Goal: Task Accomplishment & Management: Complete application form

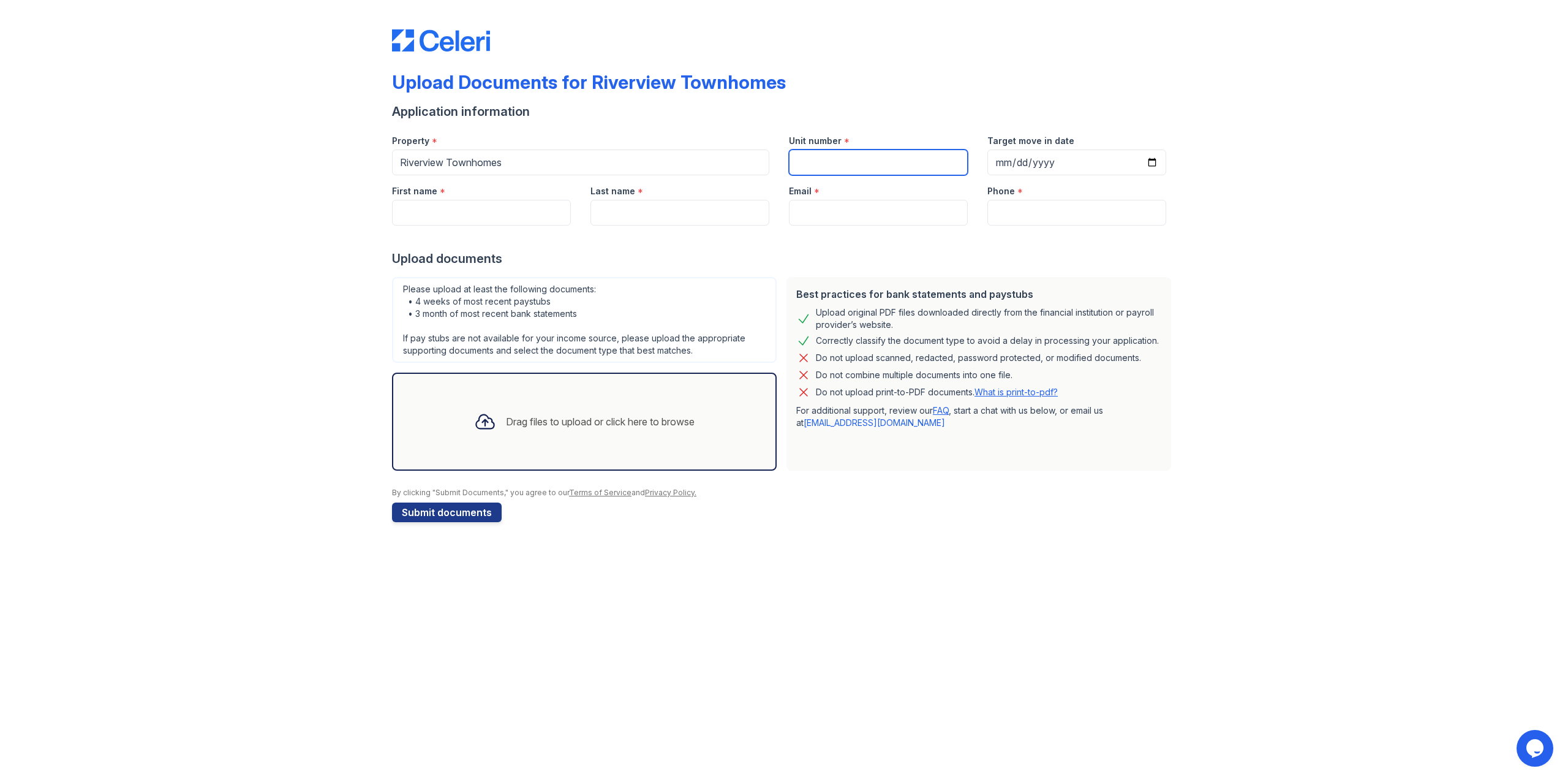
click at [814, 157] on input "Unit number" at bounding box center [878, 162] width 179 height 25
click at [812, 161] on input "Unit number" at bounding box center [878, 162] width 179 height 25
click at [1003, 171] on input "Target move in date" at bounding box center [1077, 162] width 179 height 25
click at [850, 175] on div "Email *" at bounding box center [878, 188] width 179 height 25
click at [852, 168] on input "Unit number" at bounding box center [878, 162] width 179 height 25
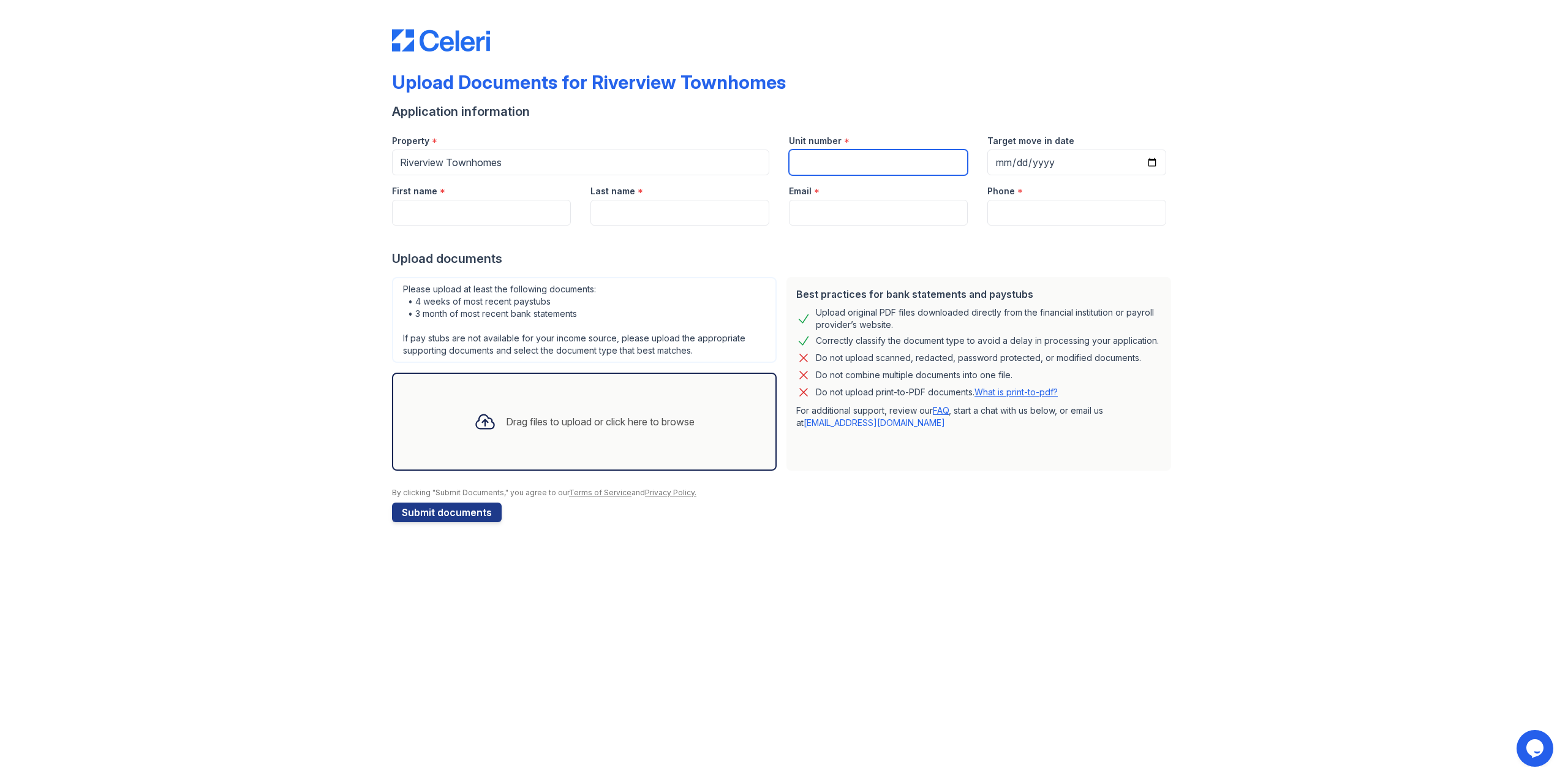
paste input "Unit 506"
type input "Unit 506"
click at [1006, 150] on input "Target move in date" at bounding box center [1077, 162] width 179 height 25
click at [1010, 162] on input "Target move in date" at bounding box center [1077, 162] width 179 height 25
drag, startPoint x: 1028, startPoint y: 169, endPoint x: 1022, endPoint y: 157, distance: 13.4
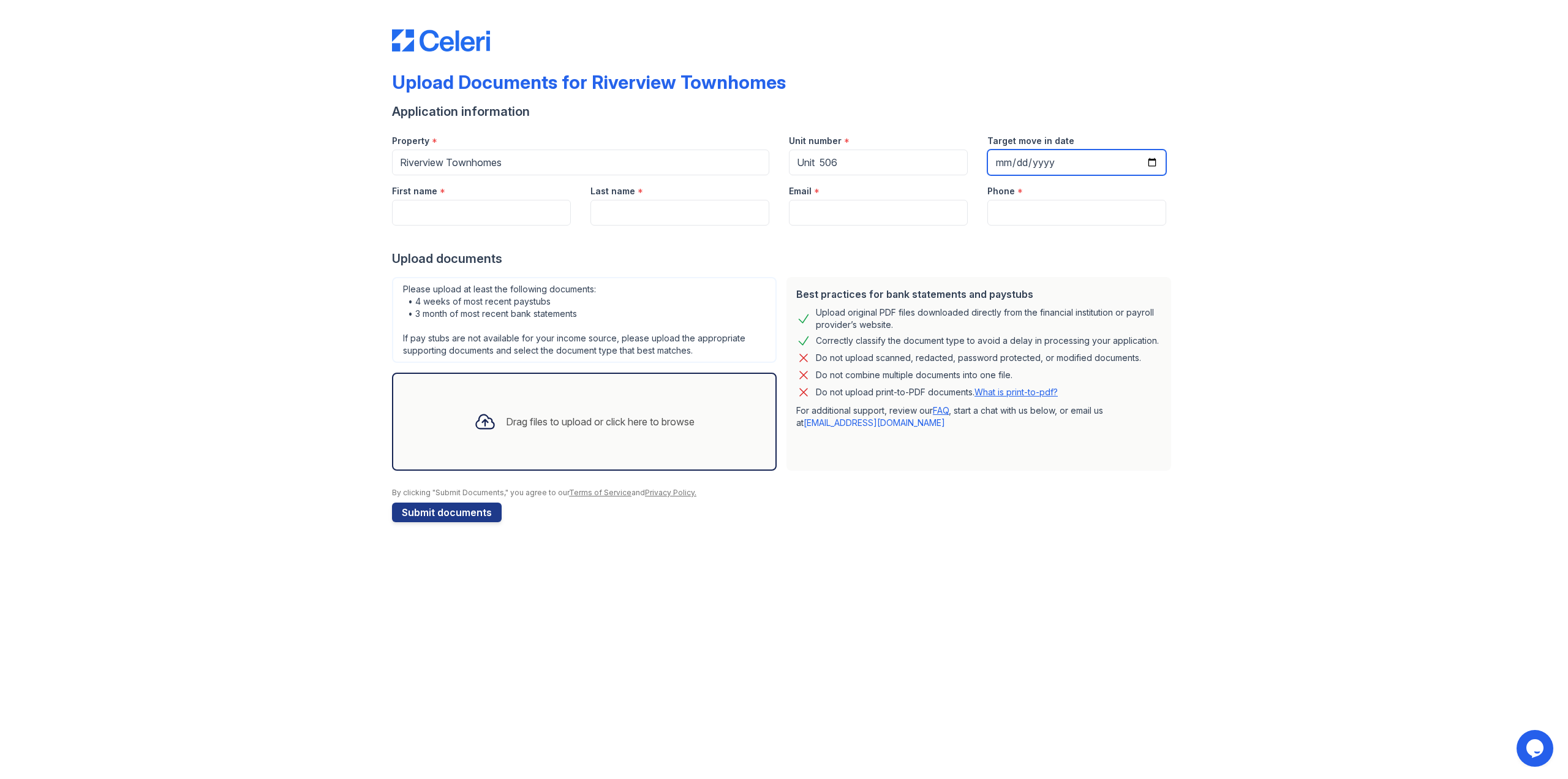
click at [1024, 157] on input "Target move in date" at bounding box center [1077, 162] width 179 height 25
click at [996, 165] on input "Target move in date" at bounding box center [1077, 162] width 179 height 25
drag, startPoint x: 996, startPoint y: 163, endPoint x: 995, endPoint y: 171, distance: 8.1
click at [968, 171] on div "Unit number * Unit 506" at bounding box center [878, 150] width 198 height 50
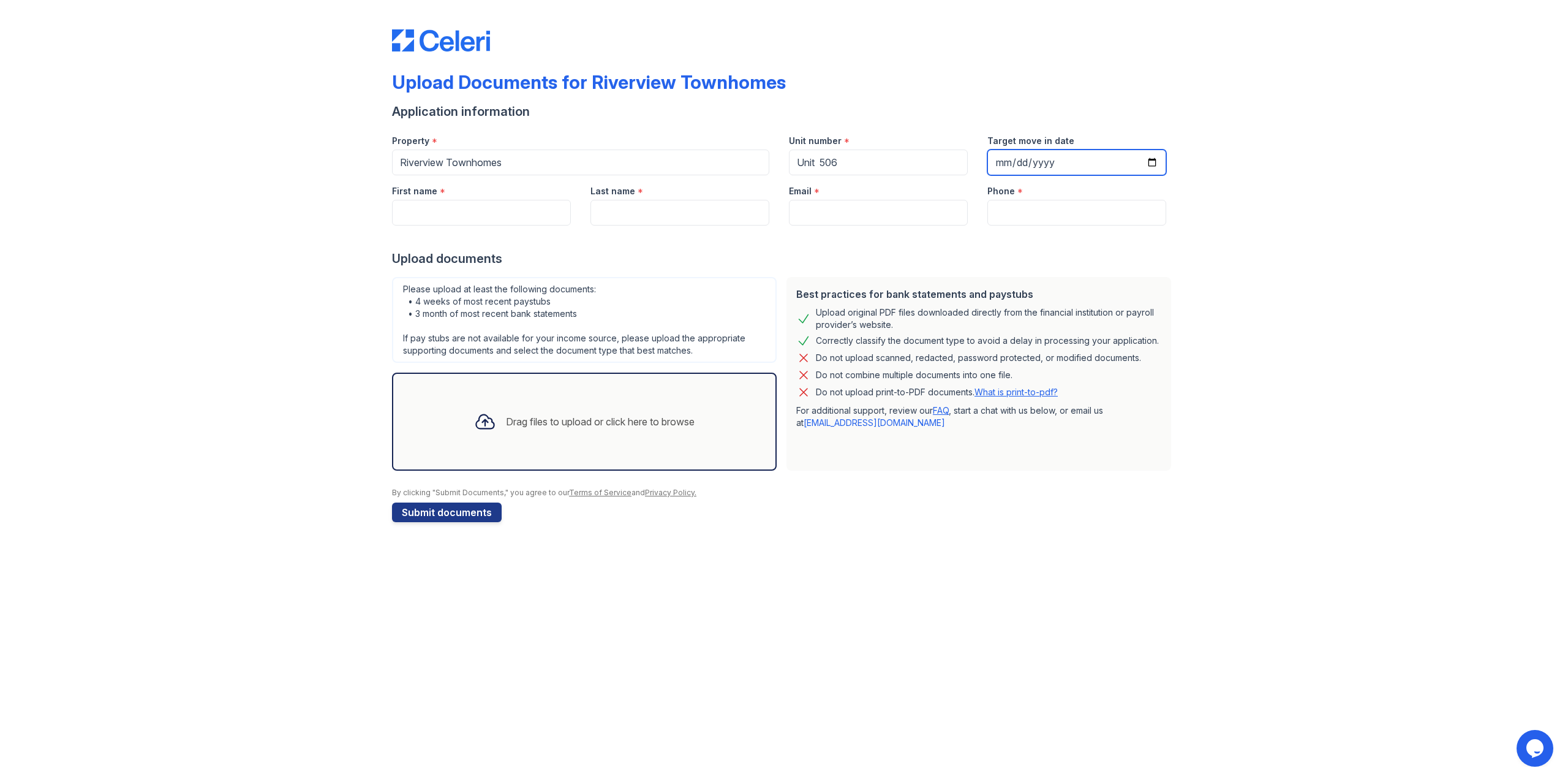
drag, startPoint x: 1070, startPoint y: 159, endPoint x: 1027, endPoint y: 161, distance: 43.0
click at [1024, 159] on input "Target move in date" at bounding box center [1077, 162] width 179 height 25
click at [1142, 162] on input "Target move in date" at bounding box center [1077, 162] width 179 height 25
click at [1151, 161] on input "Target move in date" at bounding box center [1077, 162] width 179 height 25
type input "[DATE]"
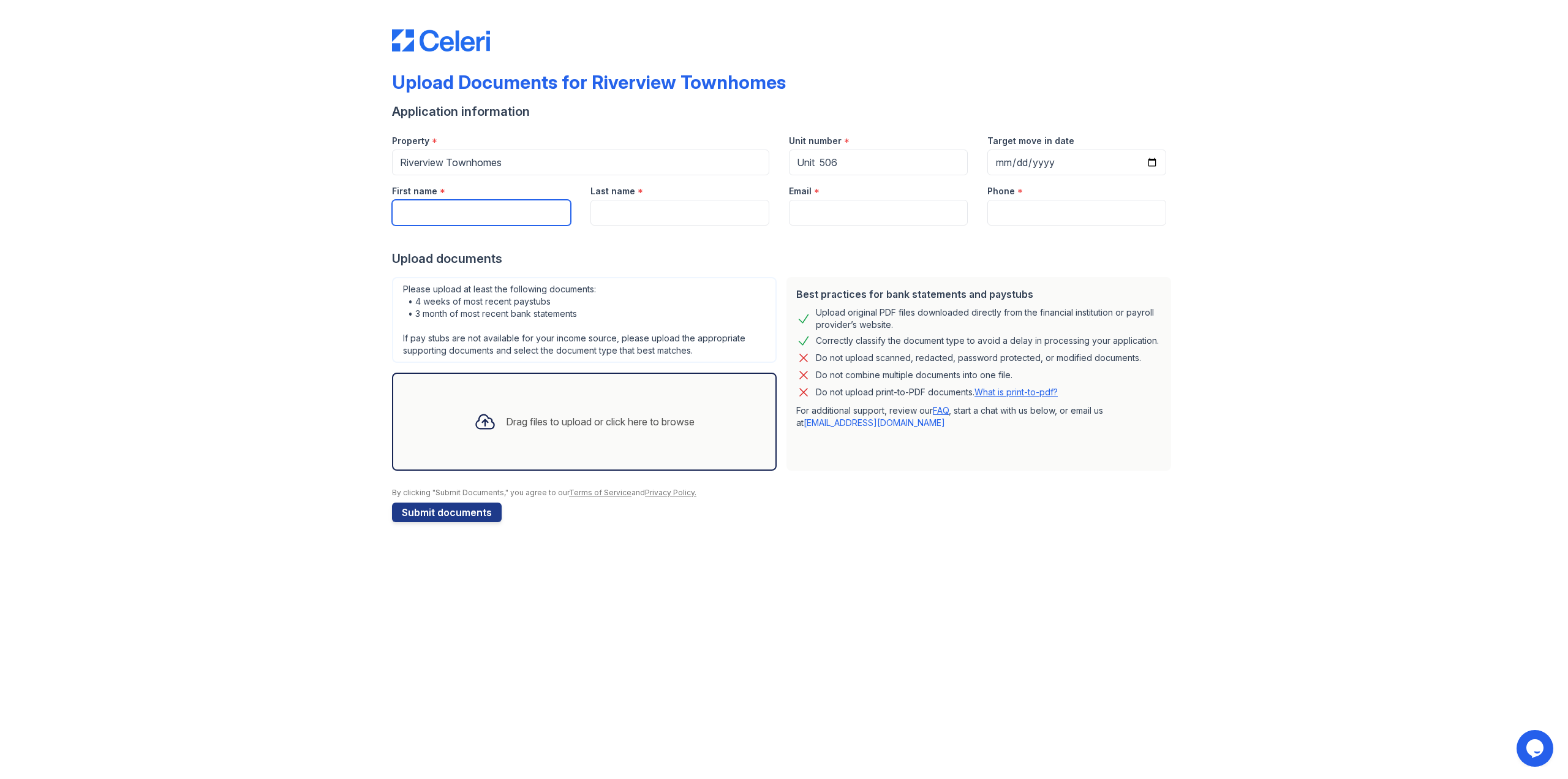
click at [518, 212] on input "First name" at bounding box center [481, 212] width 179 height 25
click at [455, 206] on input "First name" at bounding box center [481, 212] width 179 height 25
type input "[PERSON_NAME]"
type input "Mercha"
click at [883, 217] on input "Email" at bounding box center [878, 212] width 179 height 25
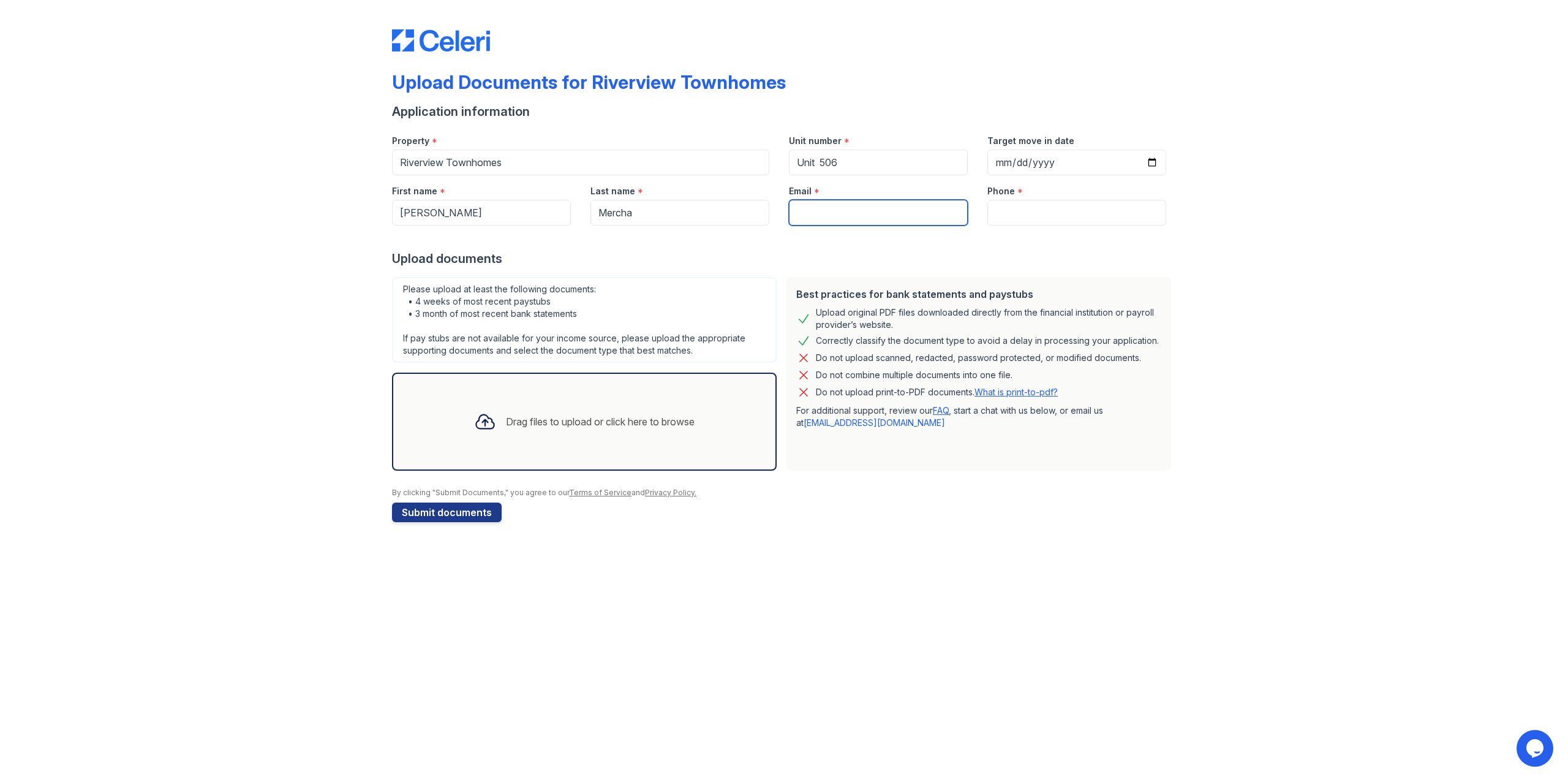
type input "[EMAIL_ADDRESS][DOMAIN_NAME]"
type input "4109796144"
click at [577, 423] on div "Drag files to upload or click here to browse" at bounding box center [601, 421] width 189 height 15
click at [484, 435] on div at bounding box center [485, 422] width 32 height 32
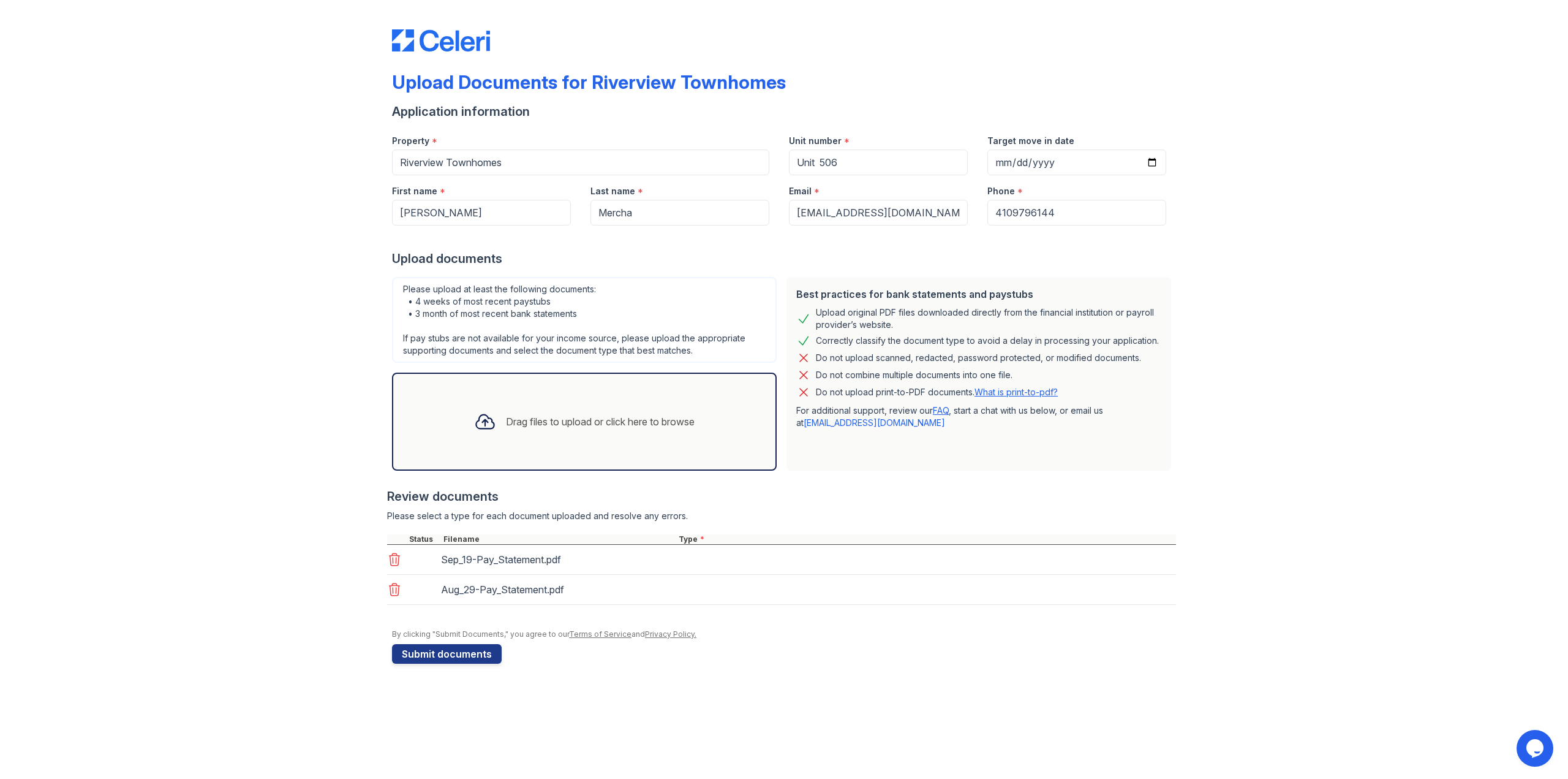
click at [584, 404] on div "Drag files to upload or click here to browse" at bounding box center [584, 421] width 240 height 42
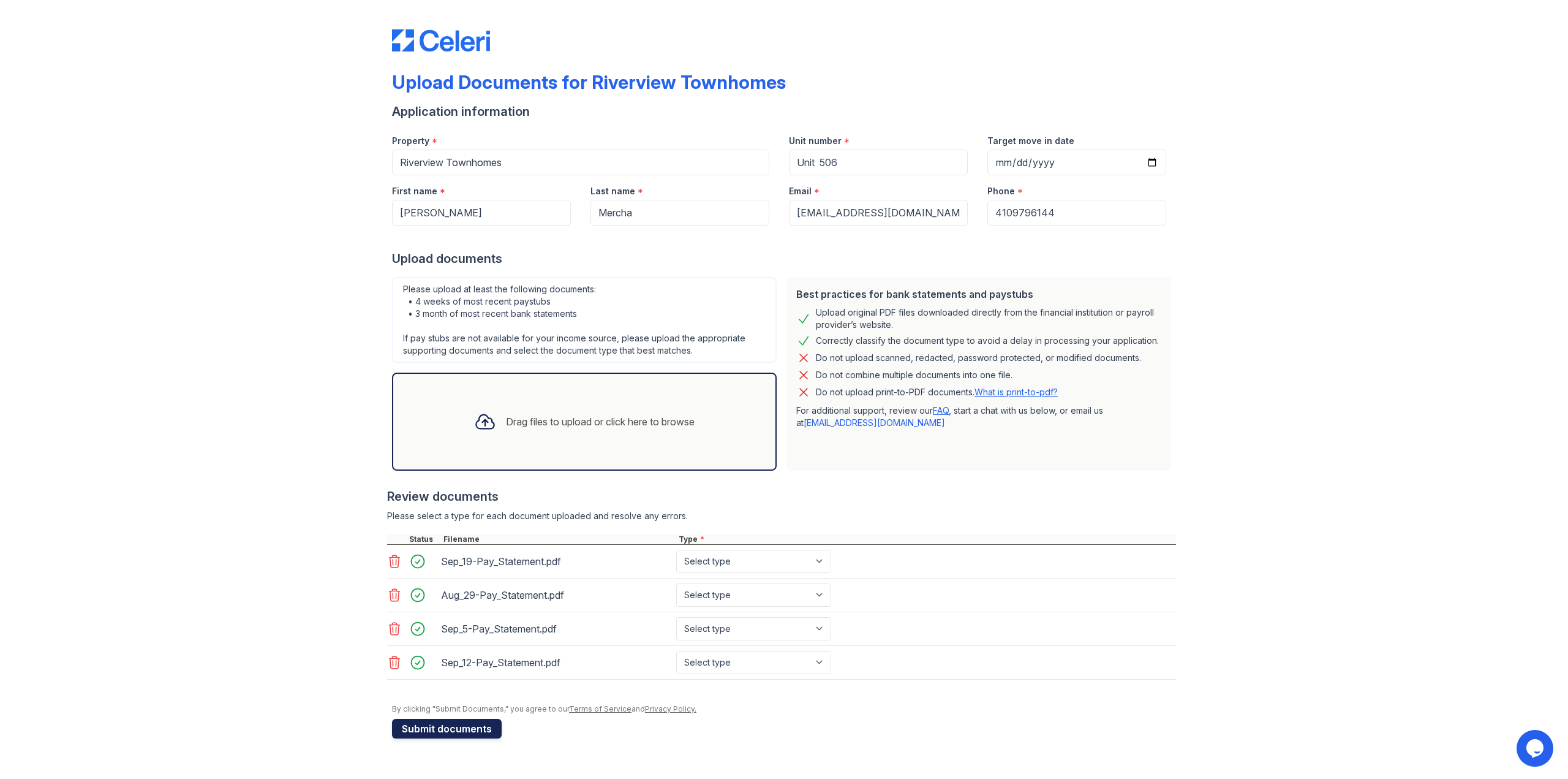
click at [427, 729] on button "Submit documents" at bounding box center [447, 728] width 110 height 19
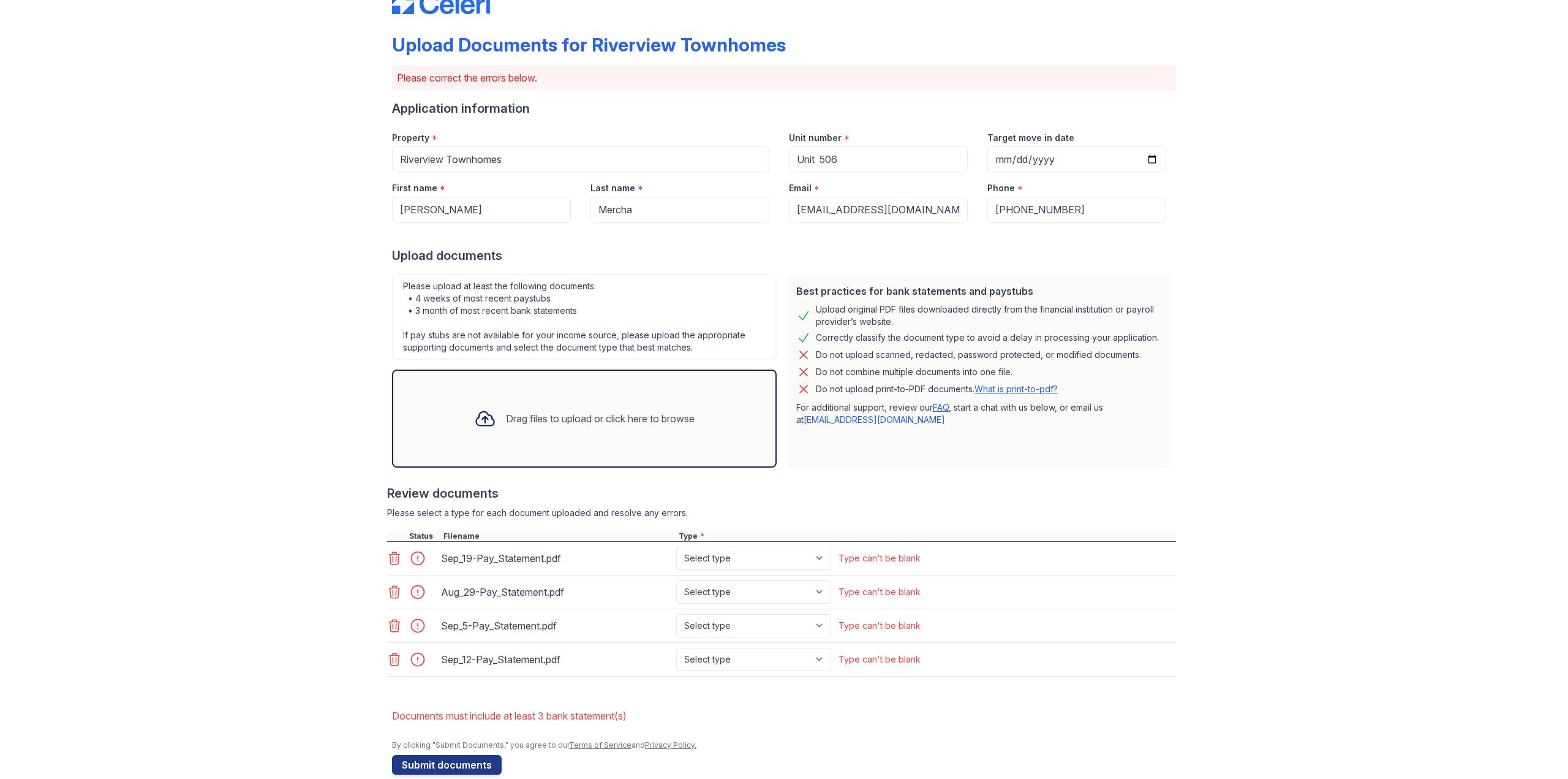
scroll to position [58, 0]
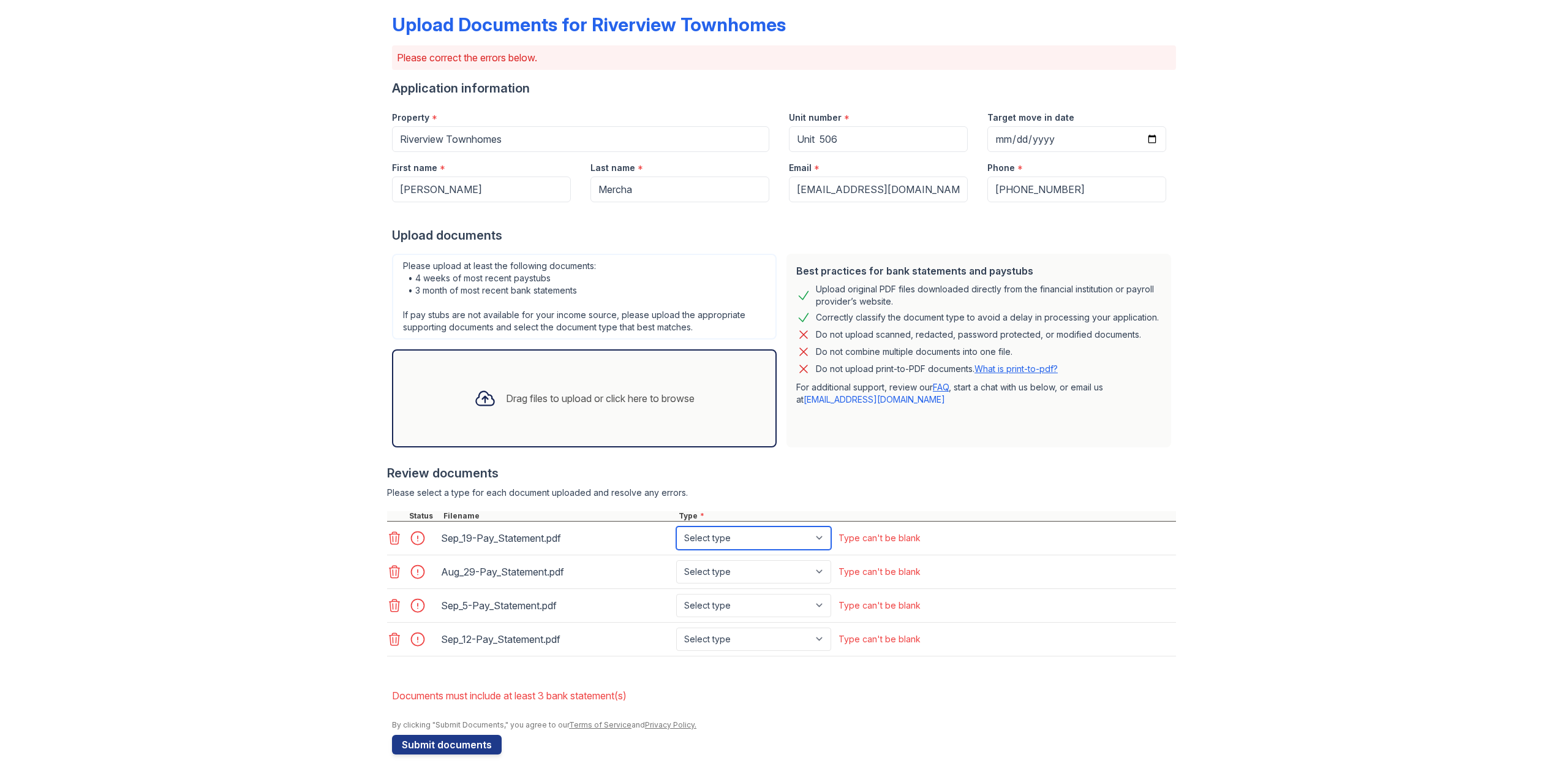
click at [744, 530] on select "Select type Paystub Bank Statement Offer Letter Tax Documents Benefit Award Let…" at bounding box center [753, 538] width 155 height 23
select select "paystub"
click at [676, 526] on select "Select type Paystub Bank Statement Offer Letter Tax Documents Benefit Award Let…" at bounding box center [753, 538] width 155 height 23
click at [729, 561] on select "Select type Paystub Bank Statement Offer Letter Tax Documents Benefit Award Let…" at bounding box center [753, 571] width 155 height 23
select select "paystub"
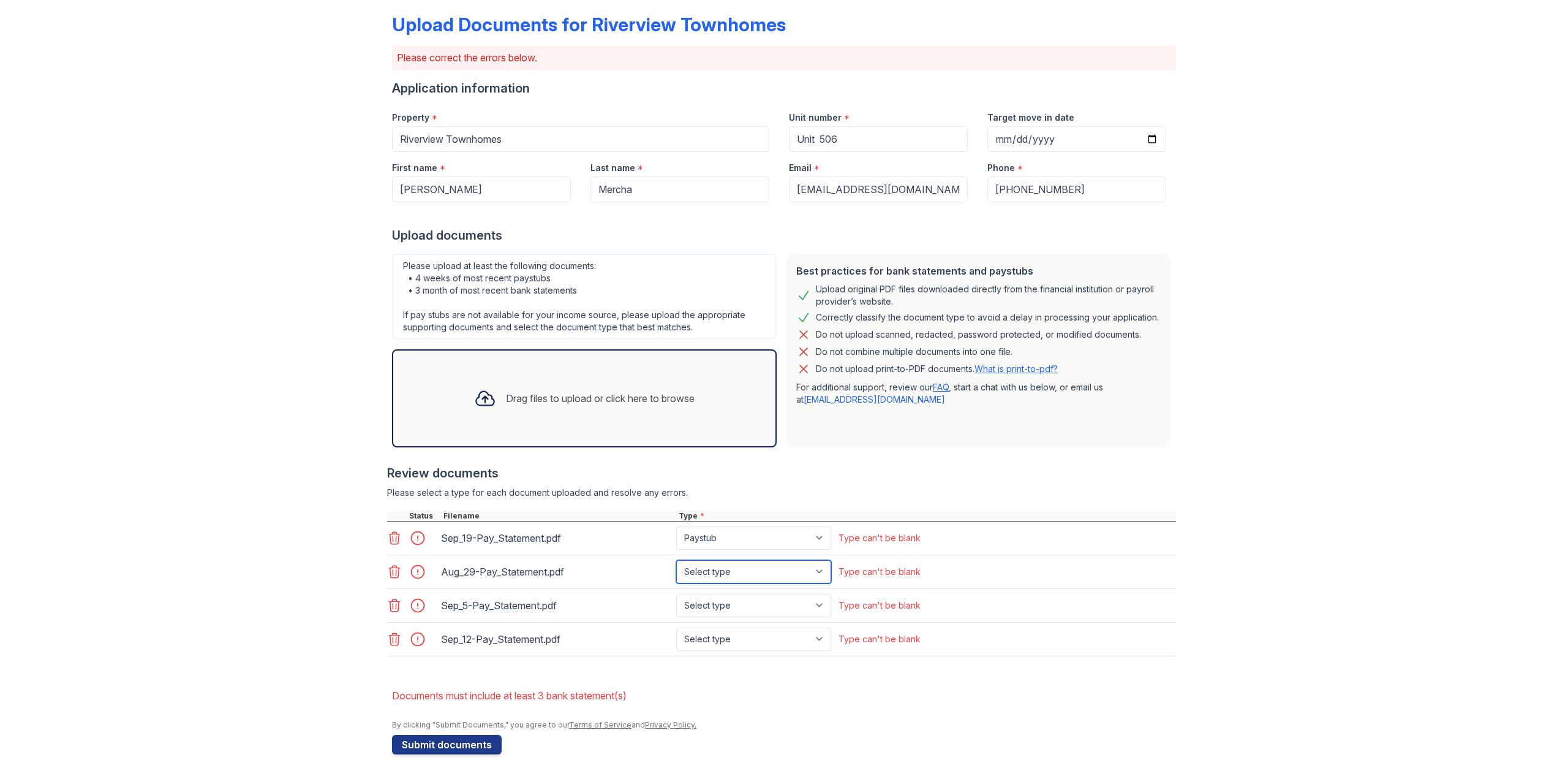
click at [676, 560] on select "Select type Paystub Bank Statement Offer Letter Tax Documents Benefit Award Let…" at bounding box center [753, 571] width 155 height 23
click at [718, 602] on select "Select type Paystub Bank Statement Offer Letter Tax Documents Benefit Award Let…" at bounding box center [753, 605] width 155 height 23
select select "paystub"
click at [676, 593] on select "Select type Paystub Bank Statement Offer Letter Tax Documents Benefit Award Let…" at bounding box center [753, 605] width 155 height 23
click at [712, 643] on select "Select type Paystub Bank Statement Offer Letter Tax Documents Benefit Award Let…" at bounding box center [753, 639] width 155 height 23
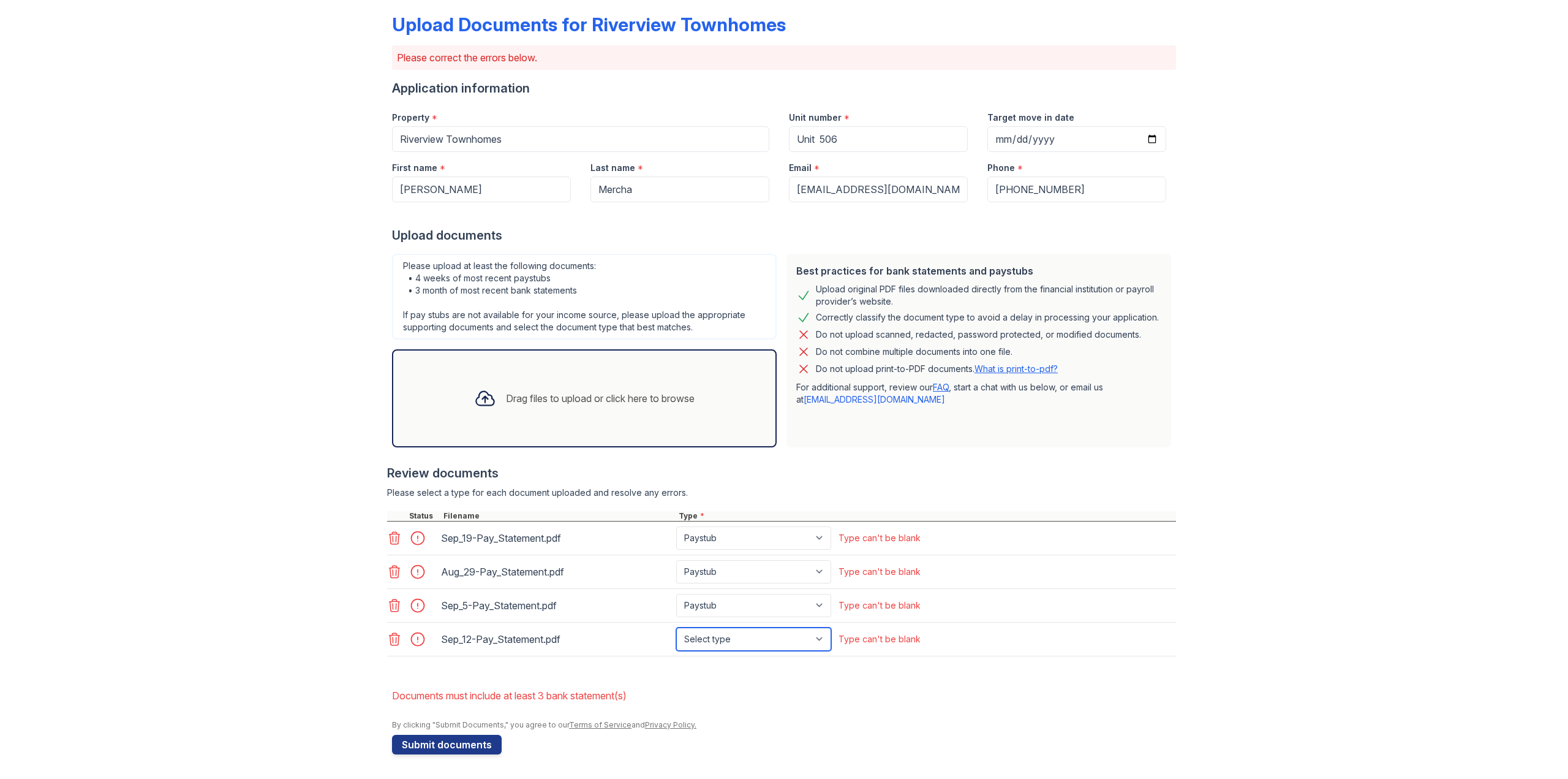
select select "paystub"
click at [676, 628] on select "Select type Paystub Bank Statement Offer Letter Tax Documents Benefit Award Let…" at bounding box center [753, 639] width 155 height 23
click at [472, 744] on button "Submit documents" at bounding box center [447, 744] width 110 height 19
drag, startPoint x: 643, startPoint y: 692, endPoint x: 522, endPoint y: 689, distance: 121.0
click at [522, 689] on li "Documents must include at least 3 bank statement(s)" at bounding box center [783, 695] width 784 height 25
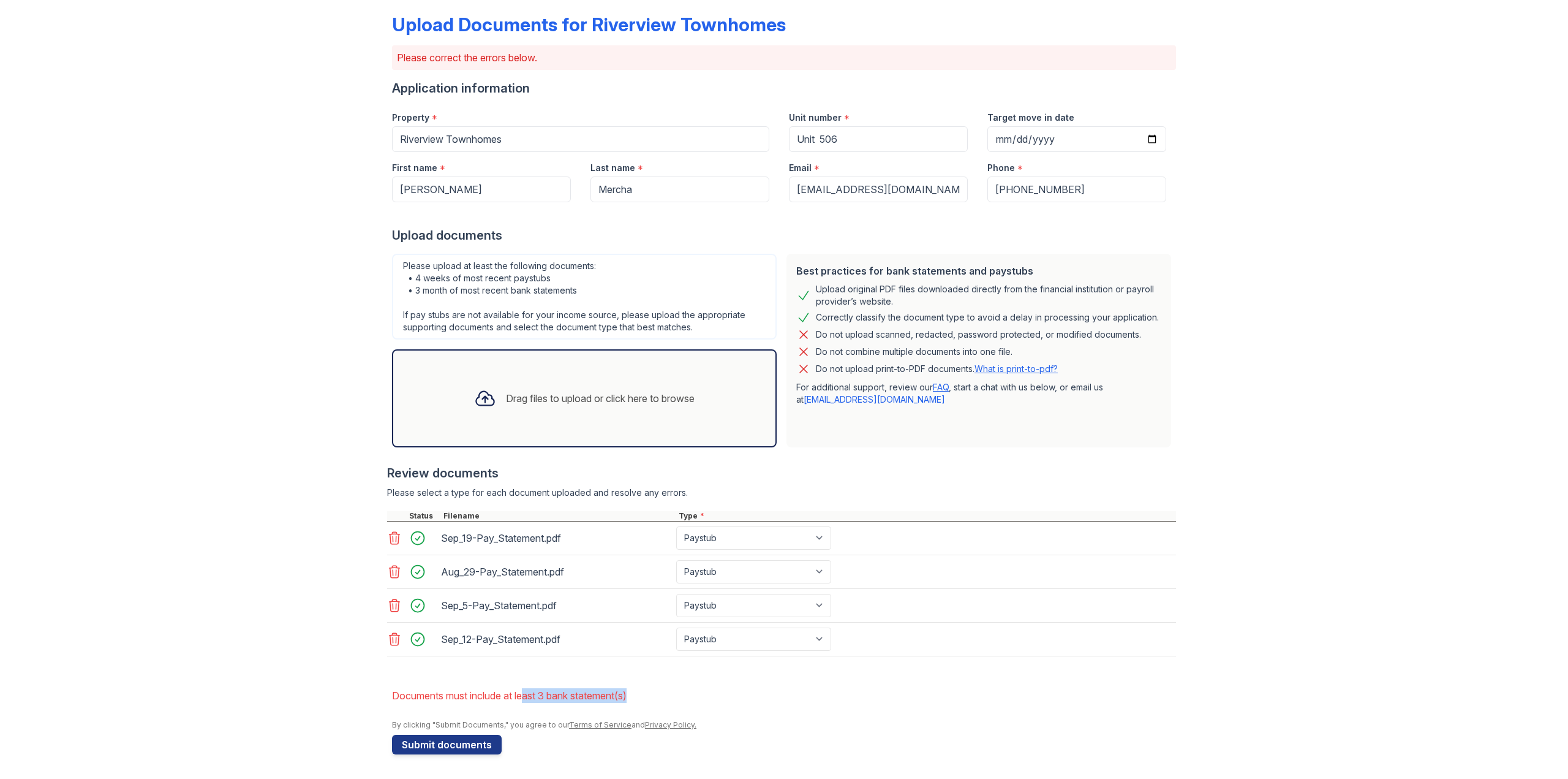
click at [526, 689] on li "Documents must include at least 3 bank statement(s)" at bounding box center [783, 695] width 784 height 25
click at [729, 540] on select "Paystub Bank Statement Offer Letter Tax Documents Benefit Award Letter Investme…" at bounding box center [753, 538] width 155 height 23
select select "bank_statement"
click at [676, 526] on select "Paystub Bank Statement Offer Letter Tax Documents Benefit Award Letter Investme…" at bounding box center [753, 538] width 155 height 23
drag, startPoint x: 724, startPoint y: 575, endPoint x: 724, endPoint y: 583, distance: 8.0
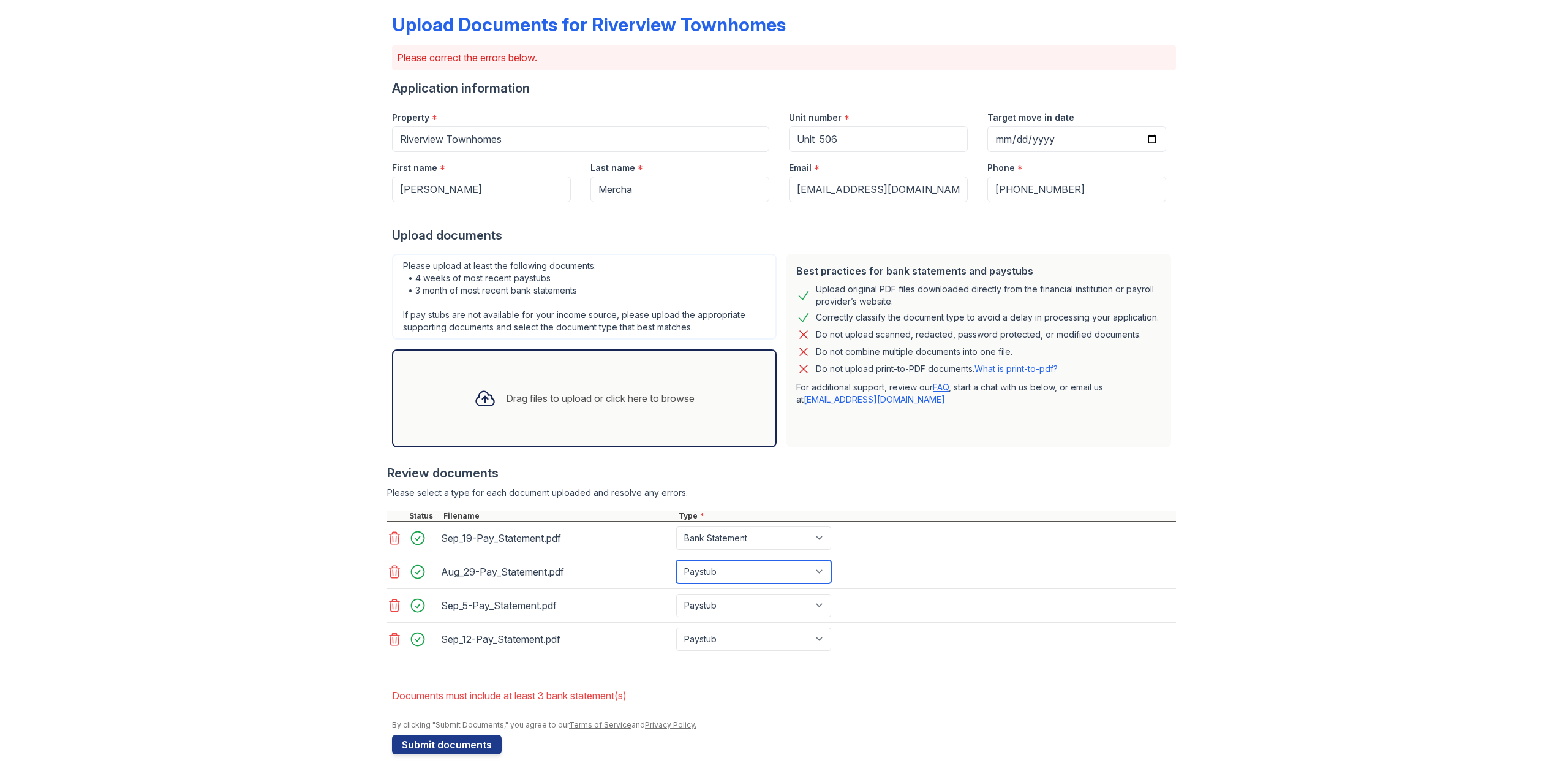
click at [724, 575] on select "Paystub Bank Statement Offer Letter Tax Documents Benefit Award Letter Investme…" at bounding box center [753, 571] width 155 height 23
select select "bank_statement"
click at [676, 560] on select "Paystub Bank Statement Offer Letter Tax Documents Benefit Award Letter Investme…" at bounding box center [753, 571] width 155 height 23
click at [721, 603] on select "Paystub Bank Statement Offer Letter Tax Documents Benefit Award Letter Investme…" at bounding box center [753, 605] width 155 height 23
select select "bank_statement"
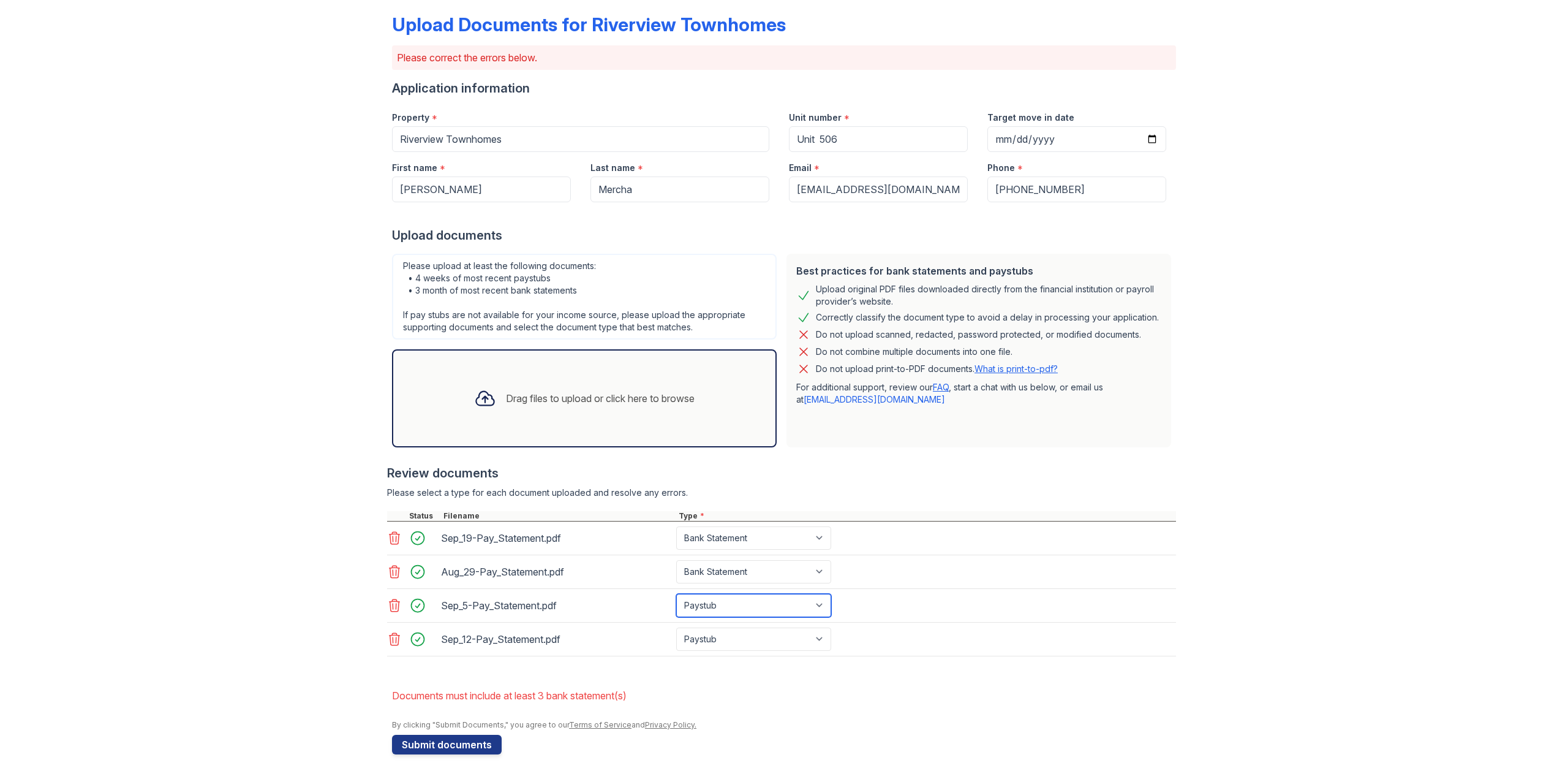
click at [676, 593] on select "Paystub Bank Statement Offer Letter Tax Documents Benefit Award Letter Investme…" at bounding box center [753, 605] width 155 height 23
click at [457, 749] on button "Submit documents" at bounding box center [447, 744] width 110 height 19
